Goal: Check status

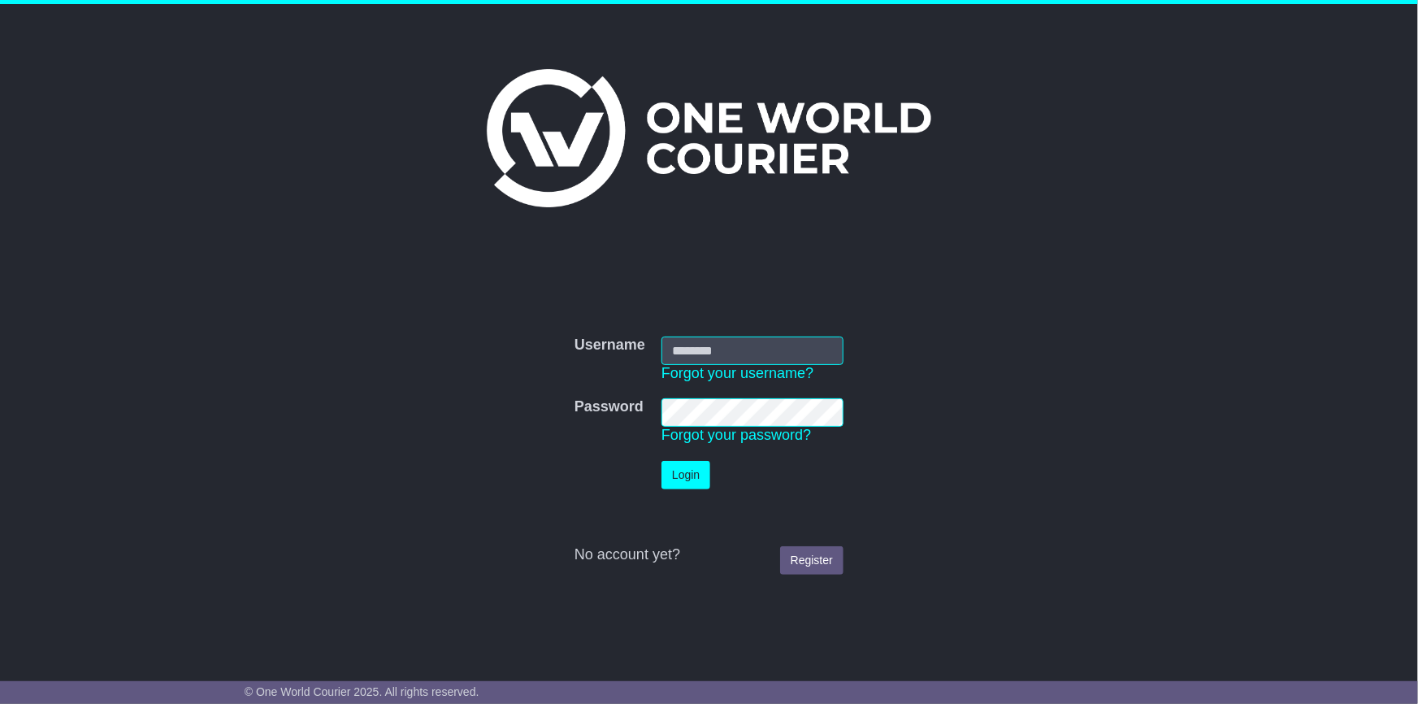
type input "**********"
click at [695, 471] on button "Login" at bounding box center [685, 475] width 49 height 28
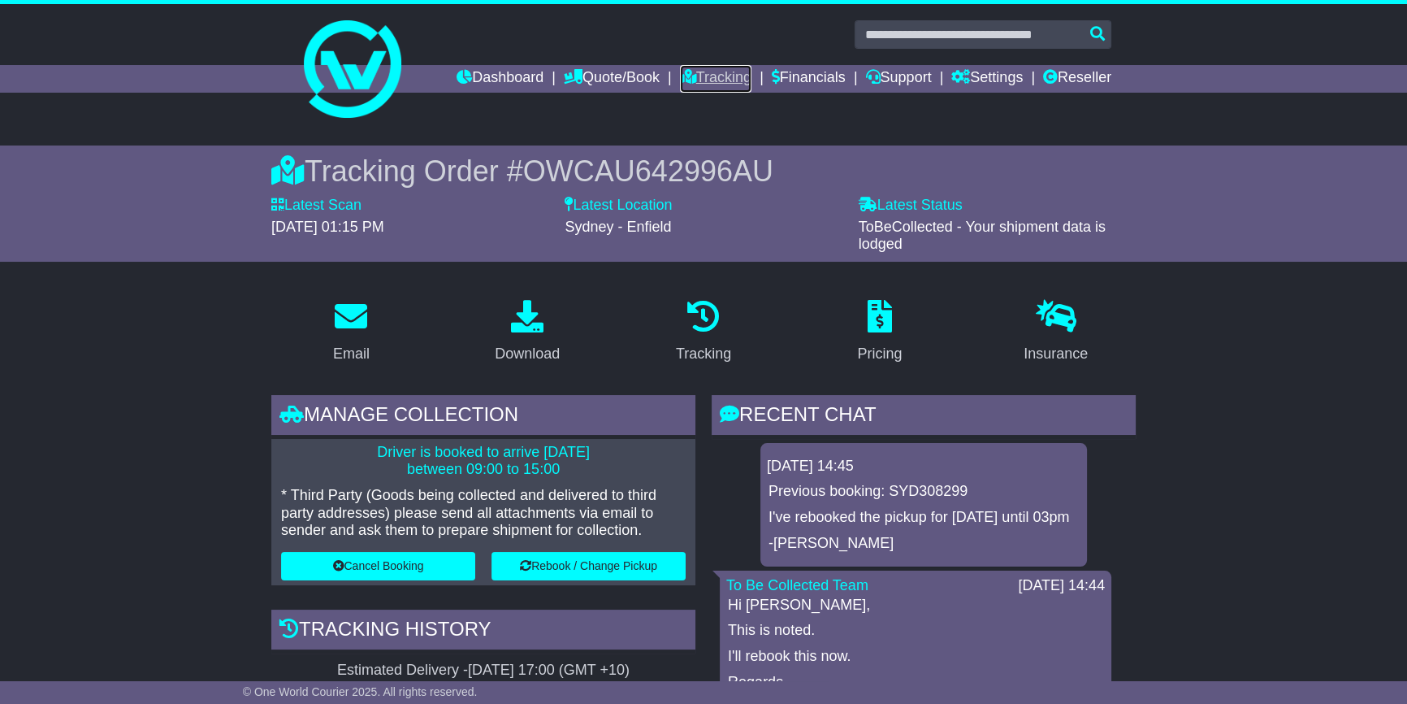
click at [686, 70] on link "Tracking" at bounding box center [716, 79] width 72 height 28
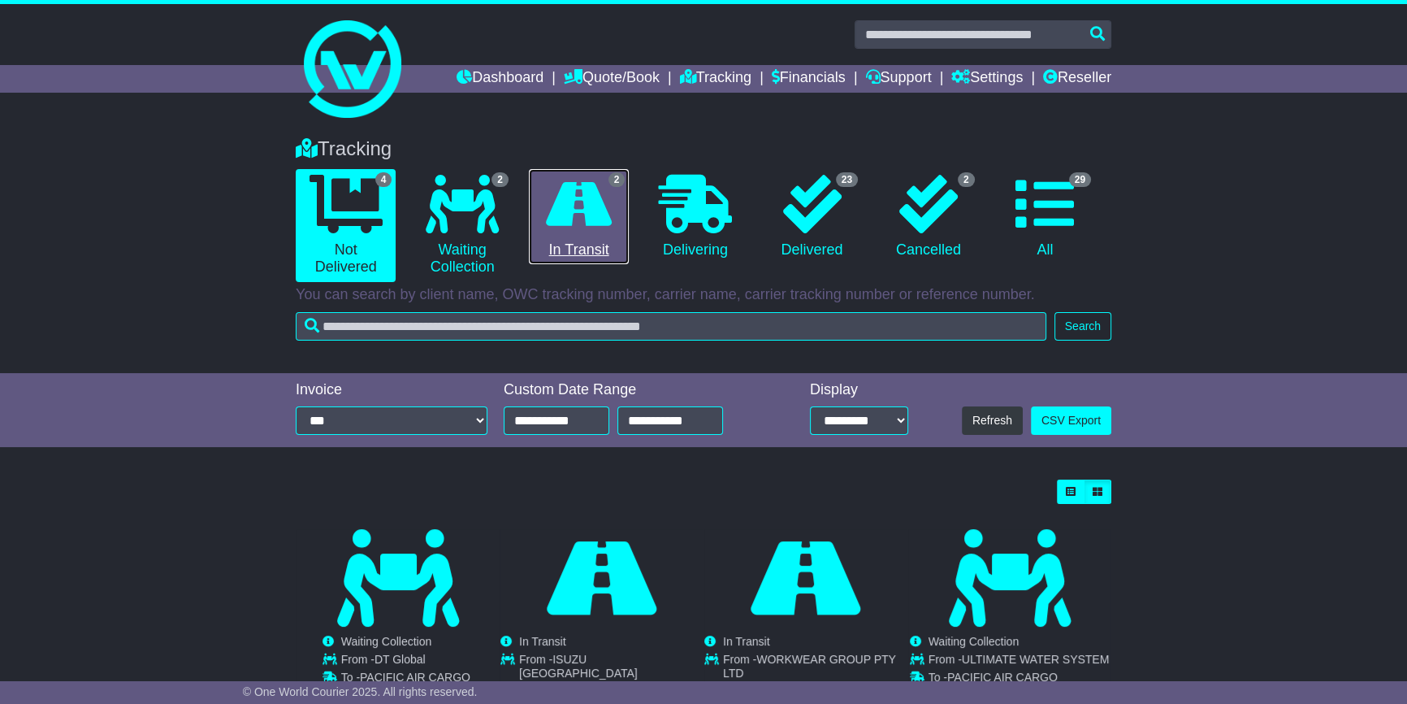
click at [578, 246] on link "2 In Transit" at bounding box center [579, 217] width 100 height 96
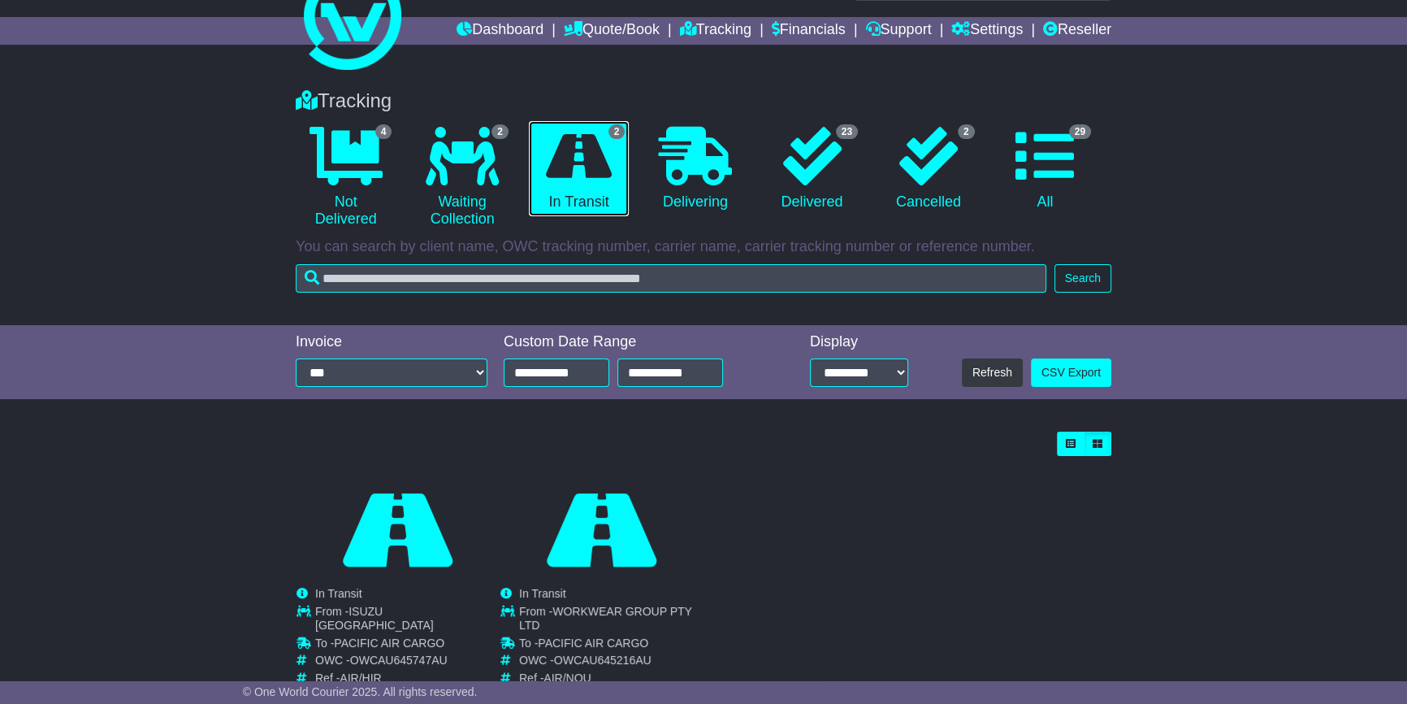
scroll to position [98, 0]
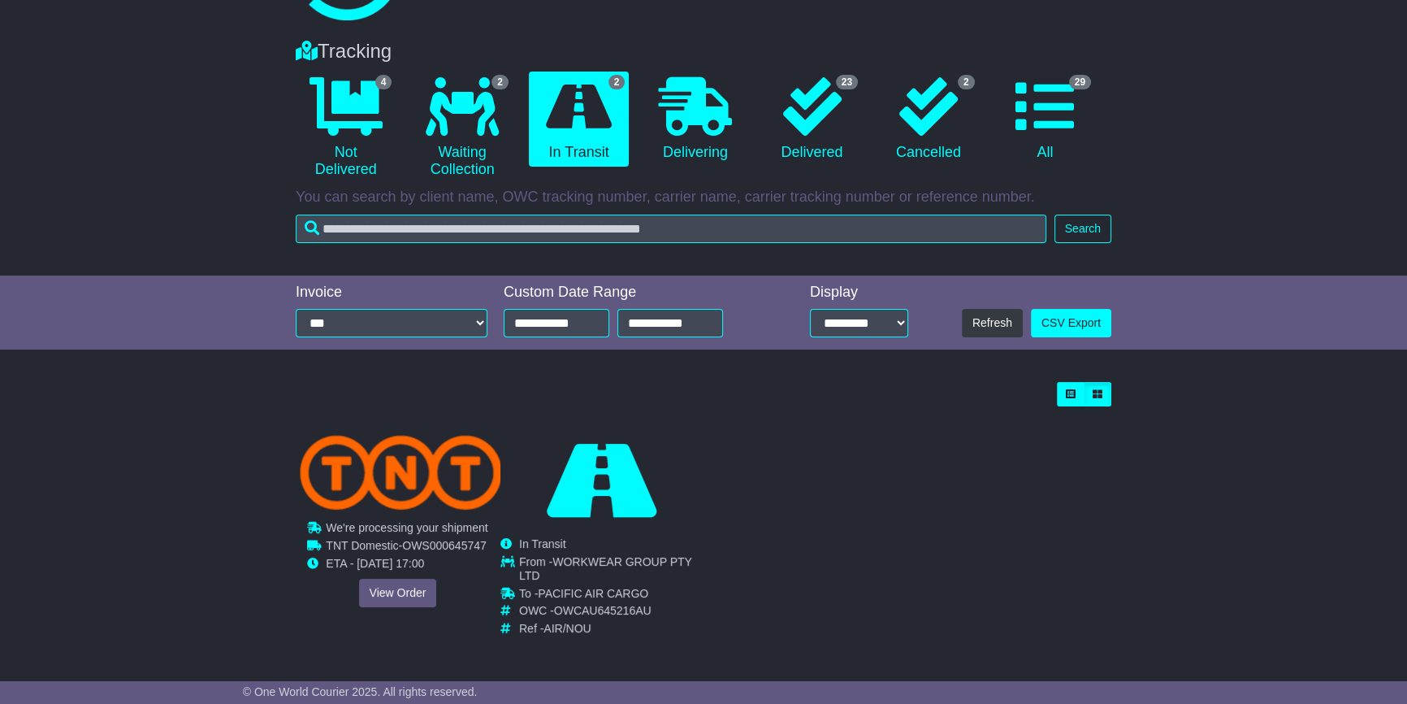
click at [387, 592] on div "Cancelled Waiting Collection In Transit InTransit ISUZU AUSTRALIA To -" at bounding box center [398, 535] width 202 height 208
click at [391, 579] on link "View Order" at bounding box center [398, 593] width 78 height 28
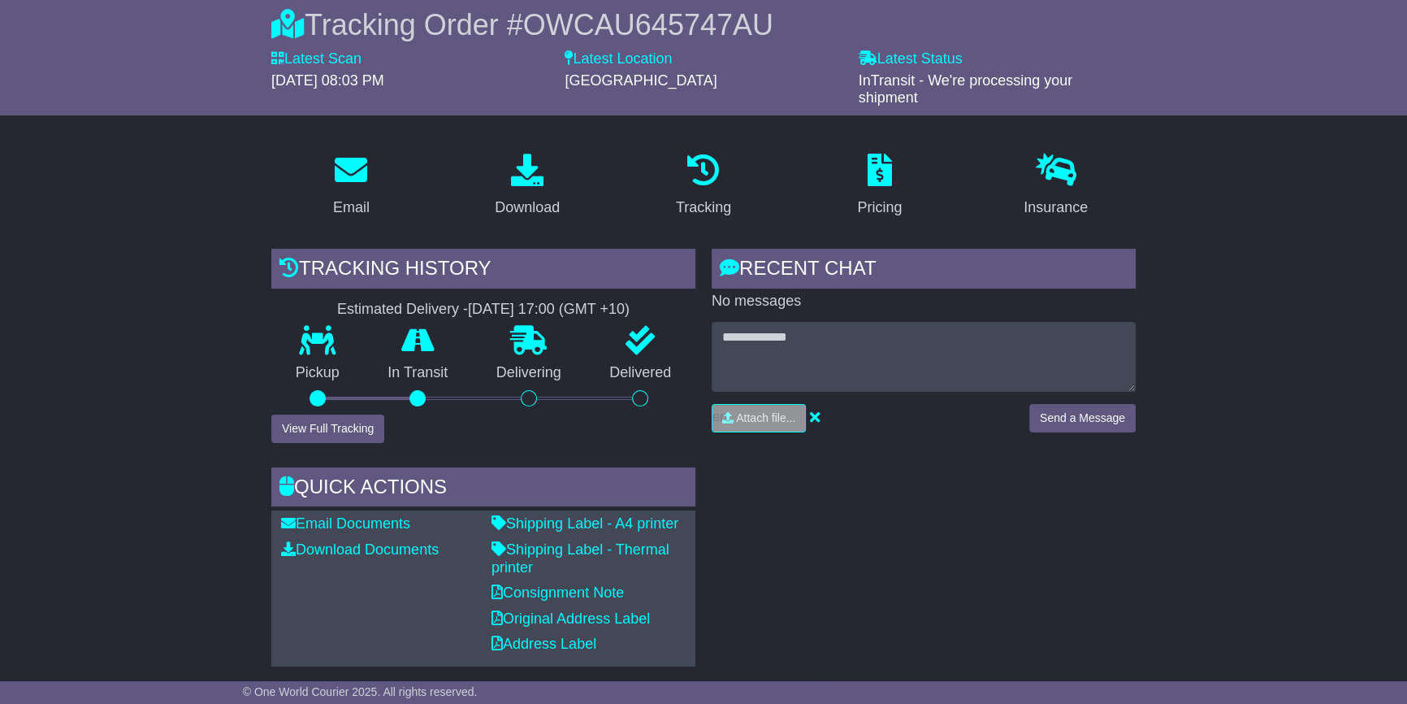
scroll to position [147, 0]
